Goal: Task Accomplishment & Management: Manage account settings

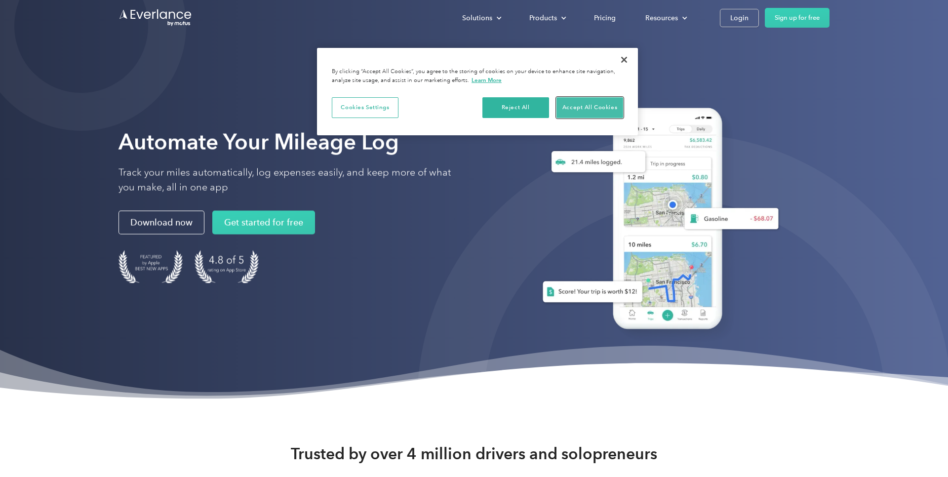
click at [595, 103] on button "Accept All Cookies" at bounding box center [590, 107] width 67 height 21
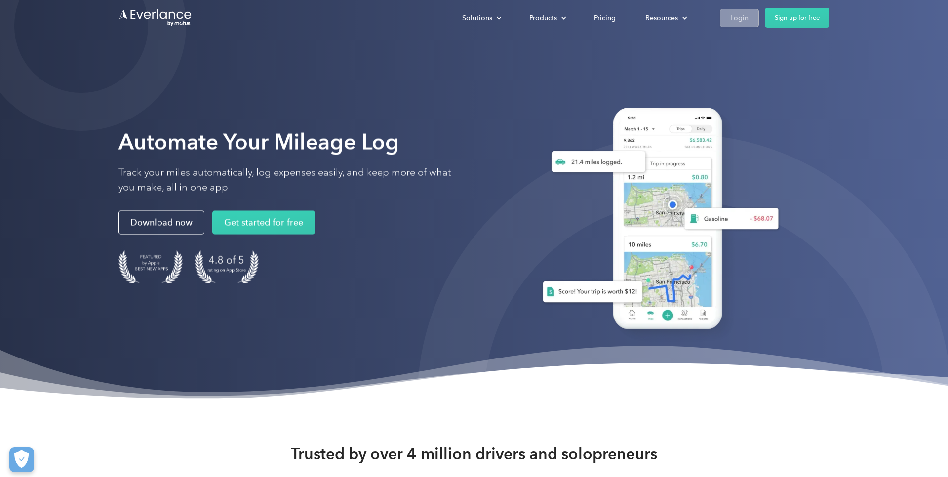
click at [740, 20] on div "Login" at bounding box center [739, 18] width 18 height 12
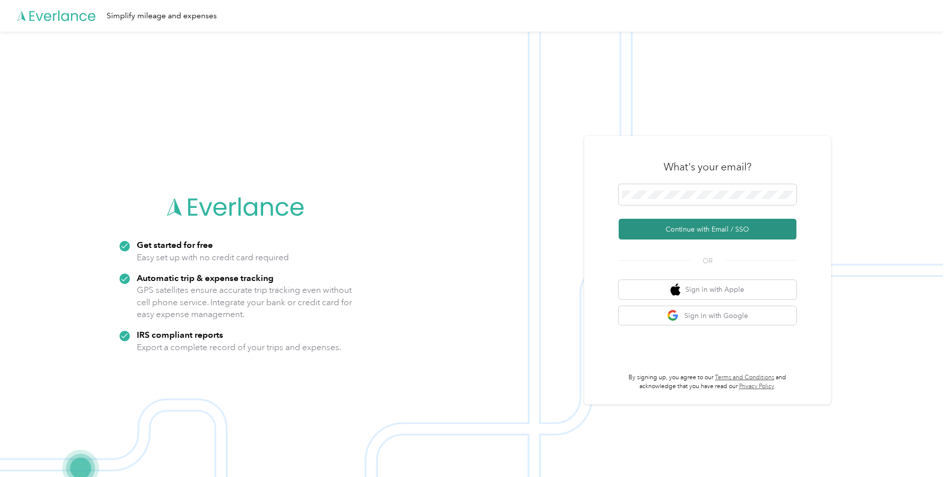
click at [701, 225] on button "Continue with Email / SSO" at bounding box center [708, 229] width 178 height 21
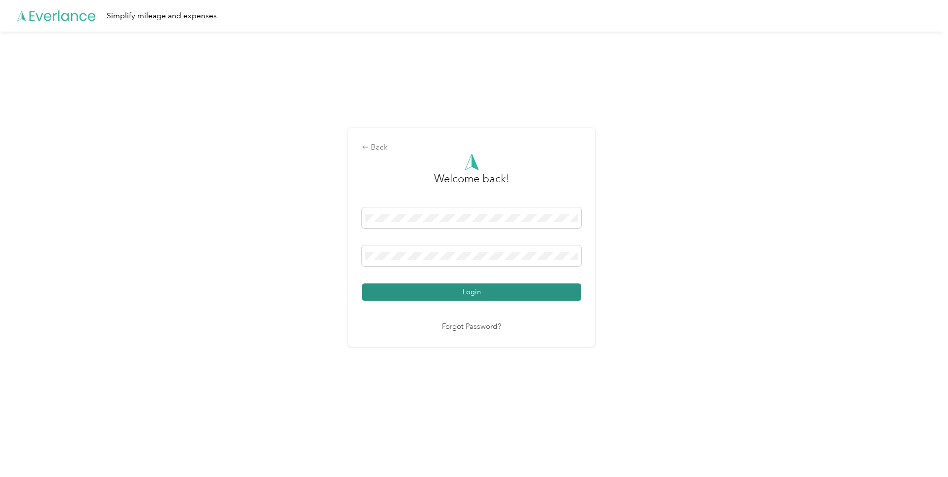
click at [469, 291] on button "Login" at bounding box center [471, 291] width 219 height 17
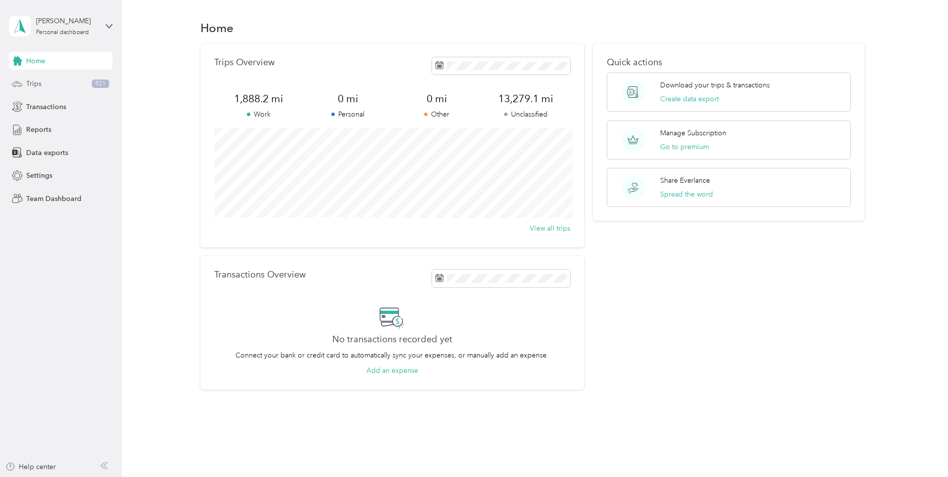
click at [41, 83] on div "Trips 921" at bounding box center [61, 84] width 104 height 18
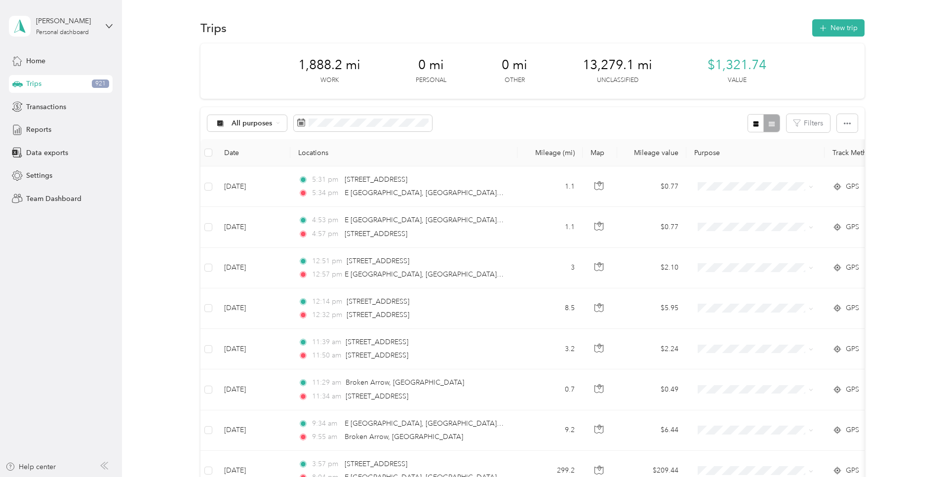
click at [249, 153] on th "Date" at bounding box center [253, 152] width 74 height 27
click at [334, 127] on span at bounding box center [363, 123] width 138 height 17
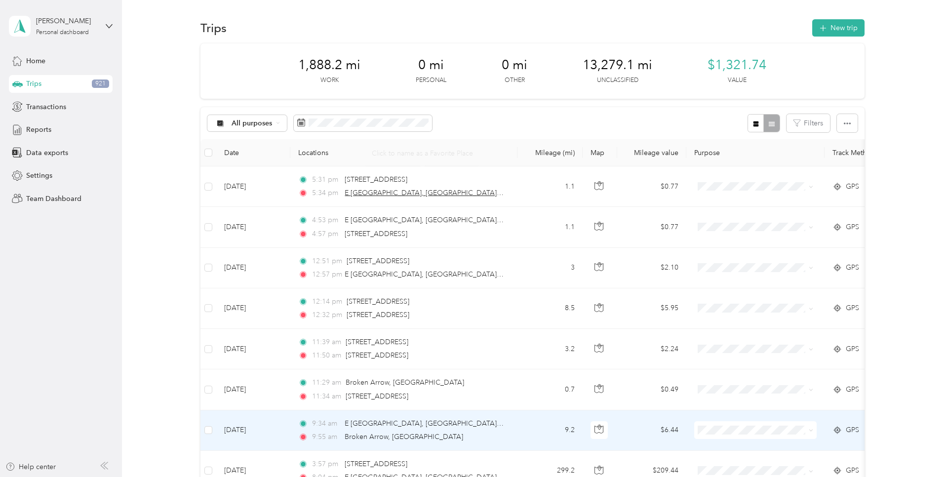
scroll to position [876, 0]
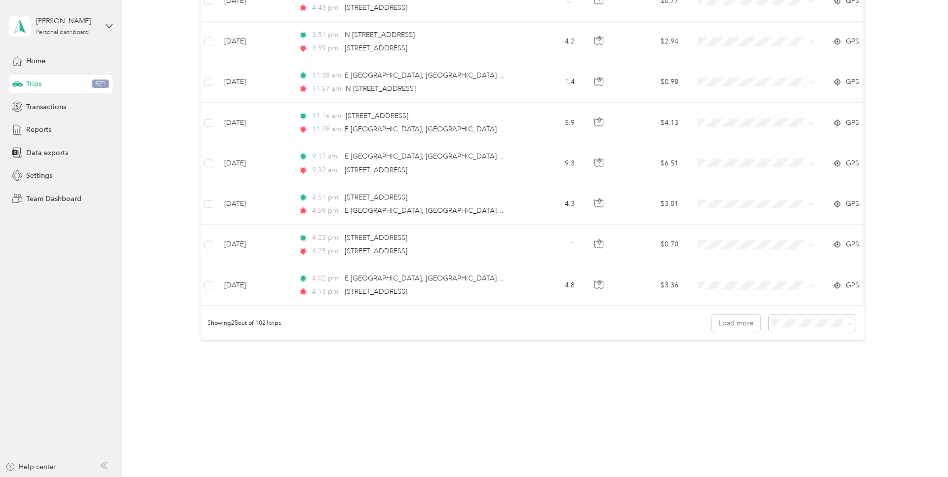
click at [797, 374] on span "100 per load" at bounding box center [801, 376] width 40 height 8
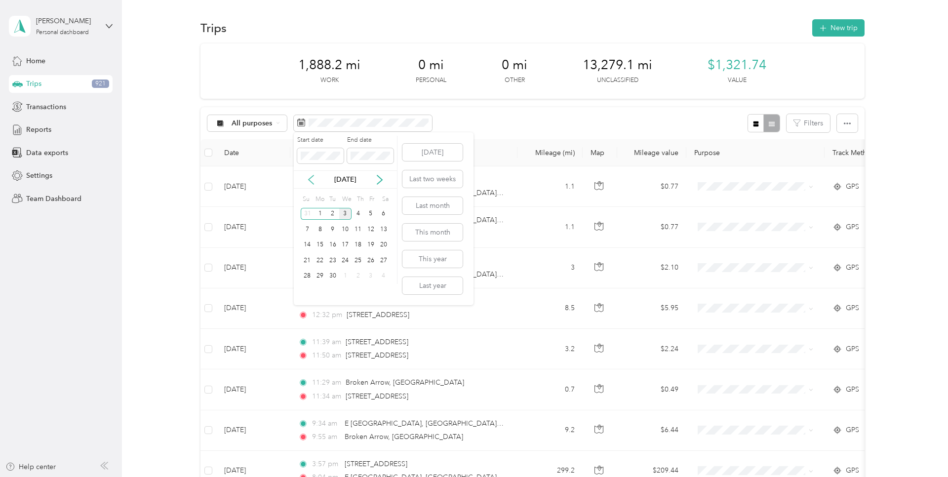
click at [312, 179] on icon at bounding box center [311, 180] width 10 height 10
click at [360, 211] on div "1" at bounding box center [358, 214] width 13 height 12
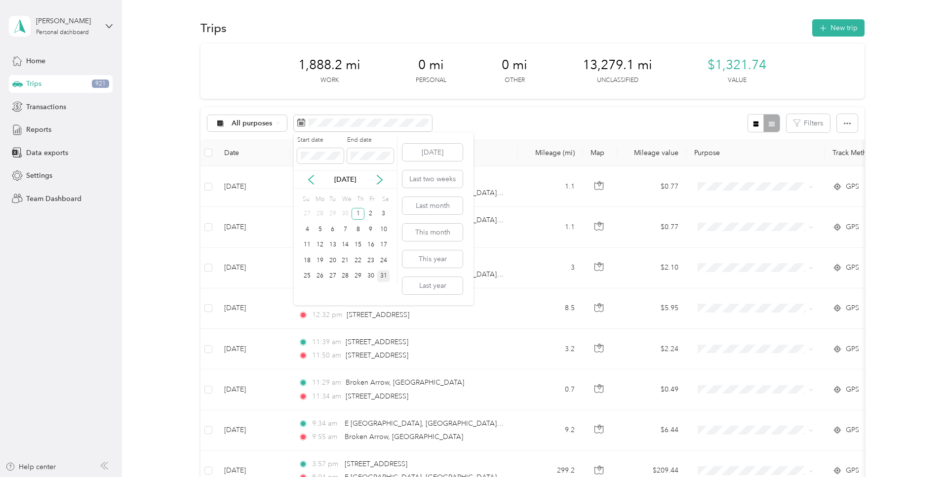
click at [382, 274] on div "31" at bounding box center [383, 276] width 13 height 12
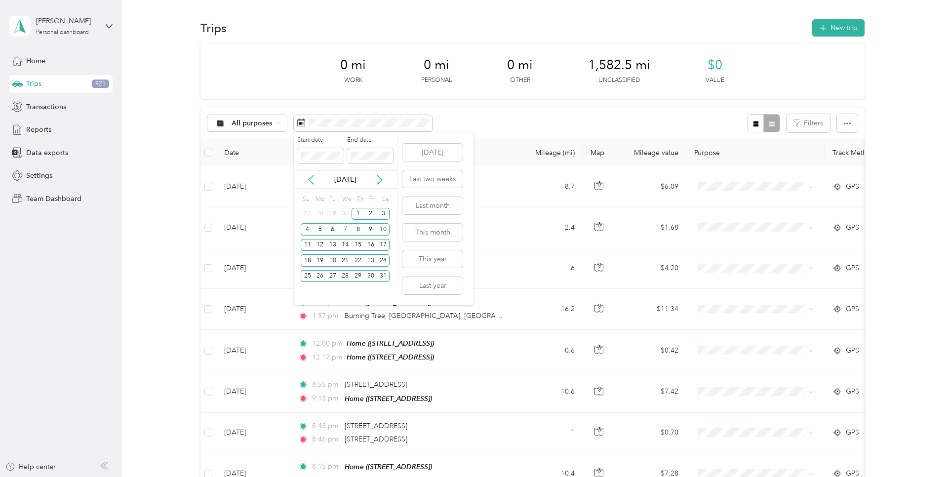
click at [309, 180] on icon at bounding box center [311, 179] width 5 height 9
click at [331, 211] on div "1" at bounding box center [332, 214] width 13 height 12
click at [345, 275] on div "30" at bounding box center [345, 276] width 13 height 12
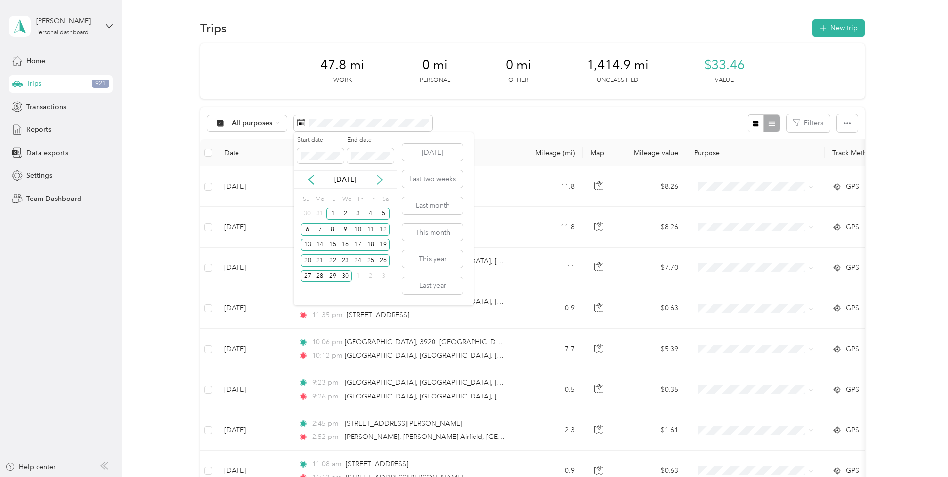
click at [382, 181] on icon at bounding box center [380, 180] width 10 height 10
drag, startPoint x: 319, startPoint y: 182, endPoint x: 313, endPoint y: 182, distance: 5.5
click at [318, 182] on div "[DATE]" at bounding box center [345, 179] width 103 height 10
click at [313, 182] on icon at bounding box center [311, 180] width 10 height 10
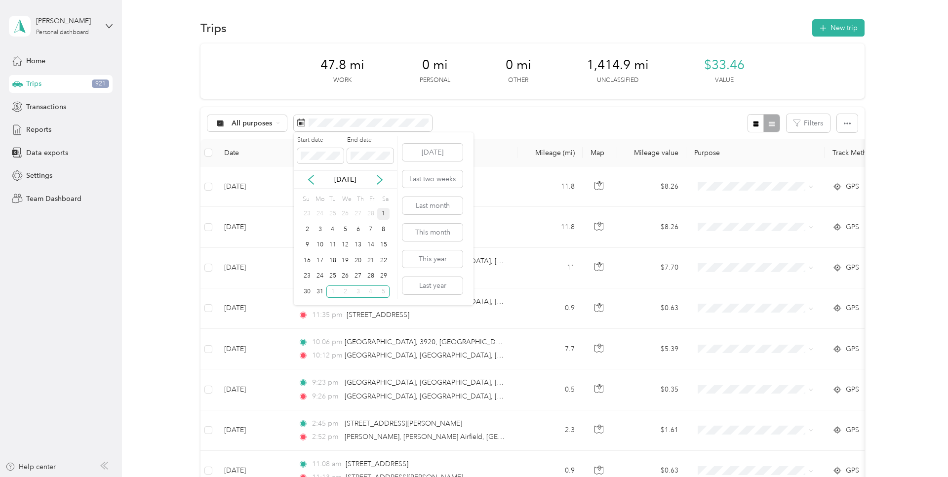
click at [385, 212] on div "1" at bounding box center [383, 214] width 13 height 12
click at [317, 291] on div "31" at bounding box center [320, 291] width 13 height 12
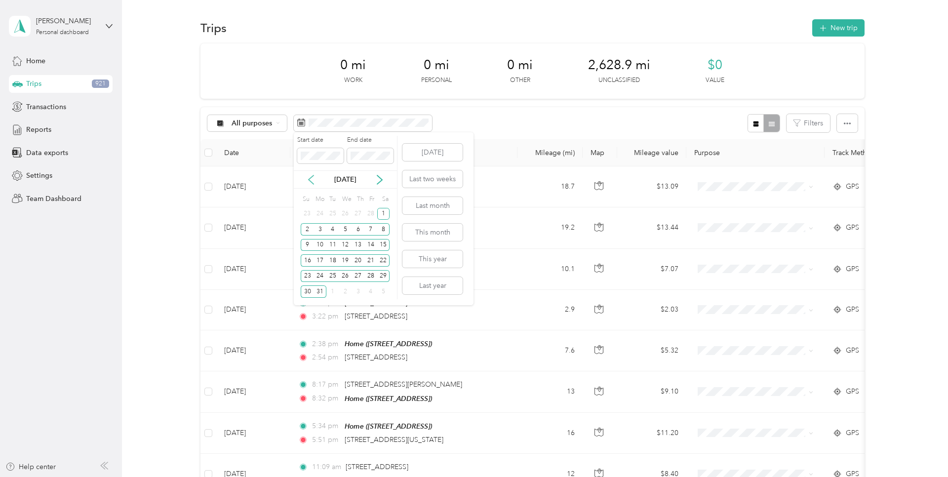
click at [311, 181] on icon at bounding box center [311, 179] width 5 height 9
click at [385, 213] on div "1" at bounding box center [383, 214] width 13 height 12
click at [370, 276] on div "28" at bounding box center [370, 276] width 13 height 12
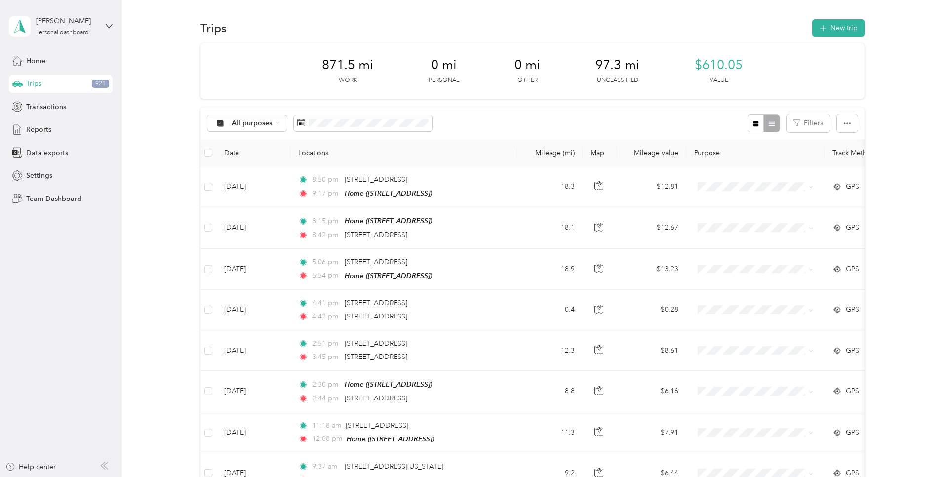
click at [105, 25] on div "[PERSON_NAME] Personal dashboard" at bounding box center [61, 26] width 104 height 35
click at [57, 233] on aside "[PERSON_NAME] Personal dashboard Home Trips 921 Transactions Reports Data expor…" at bounding box center [61, 238] width 122 height 477
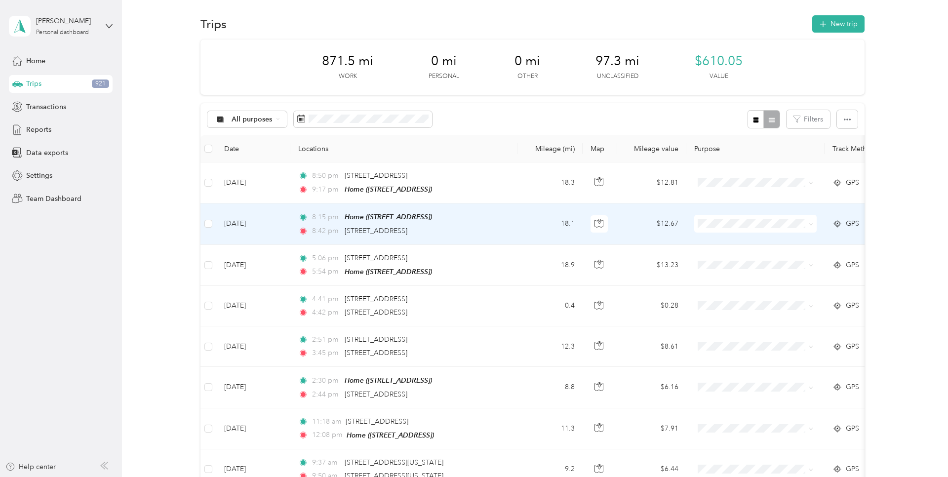
scroll to position [6, 0]
